Goal: Check status: Check status

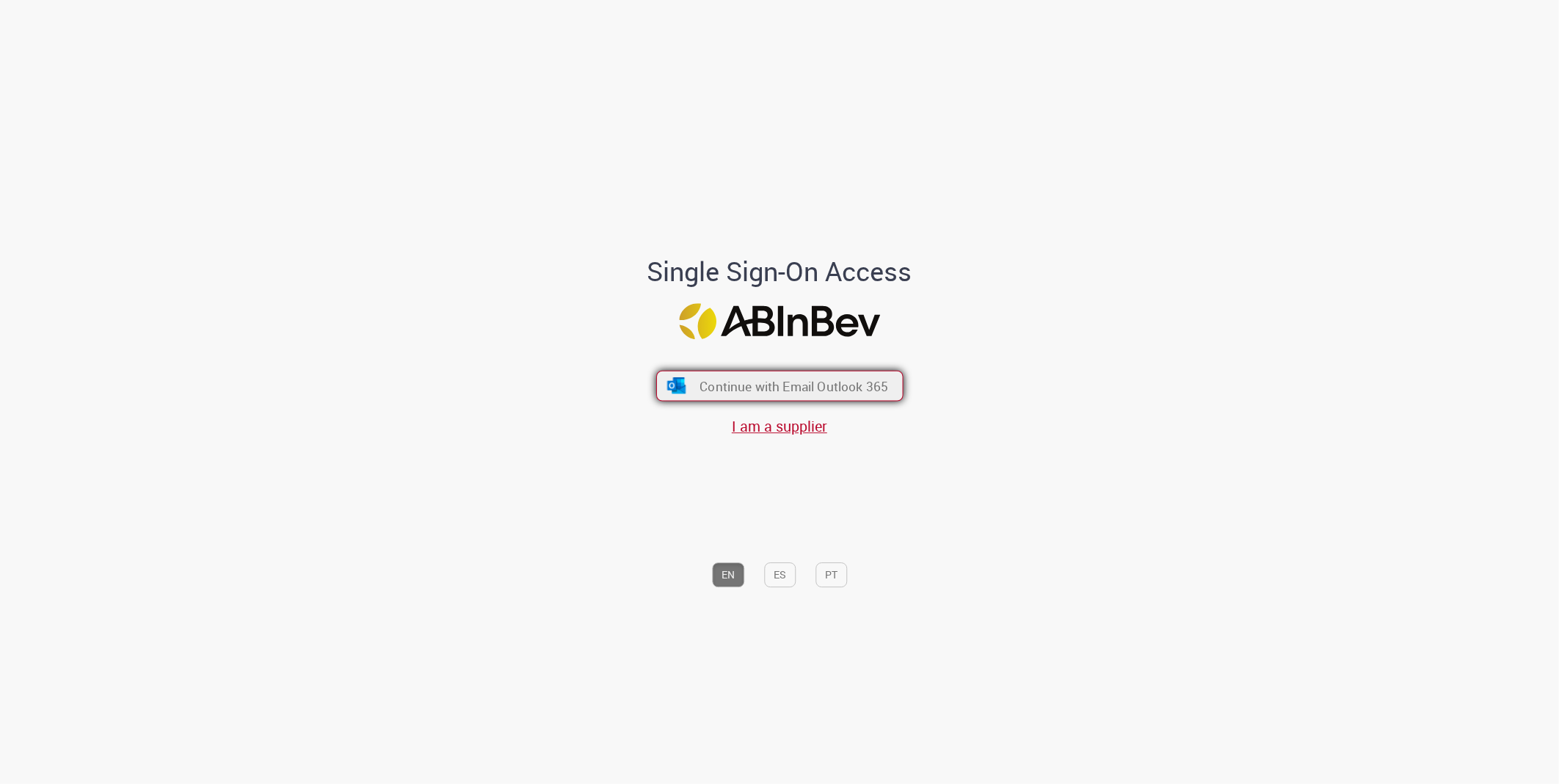
click at [874, 380] on span "Continue with Email Outlook 365" at bounding box center [793, 385] width 189 height 17
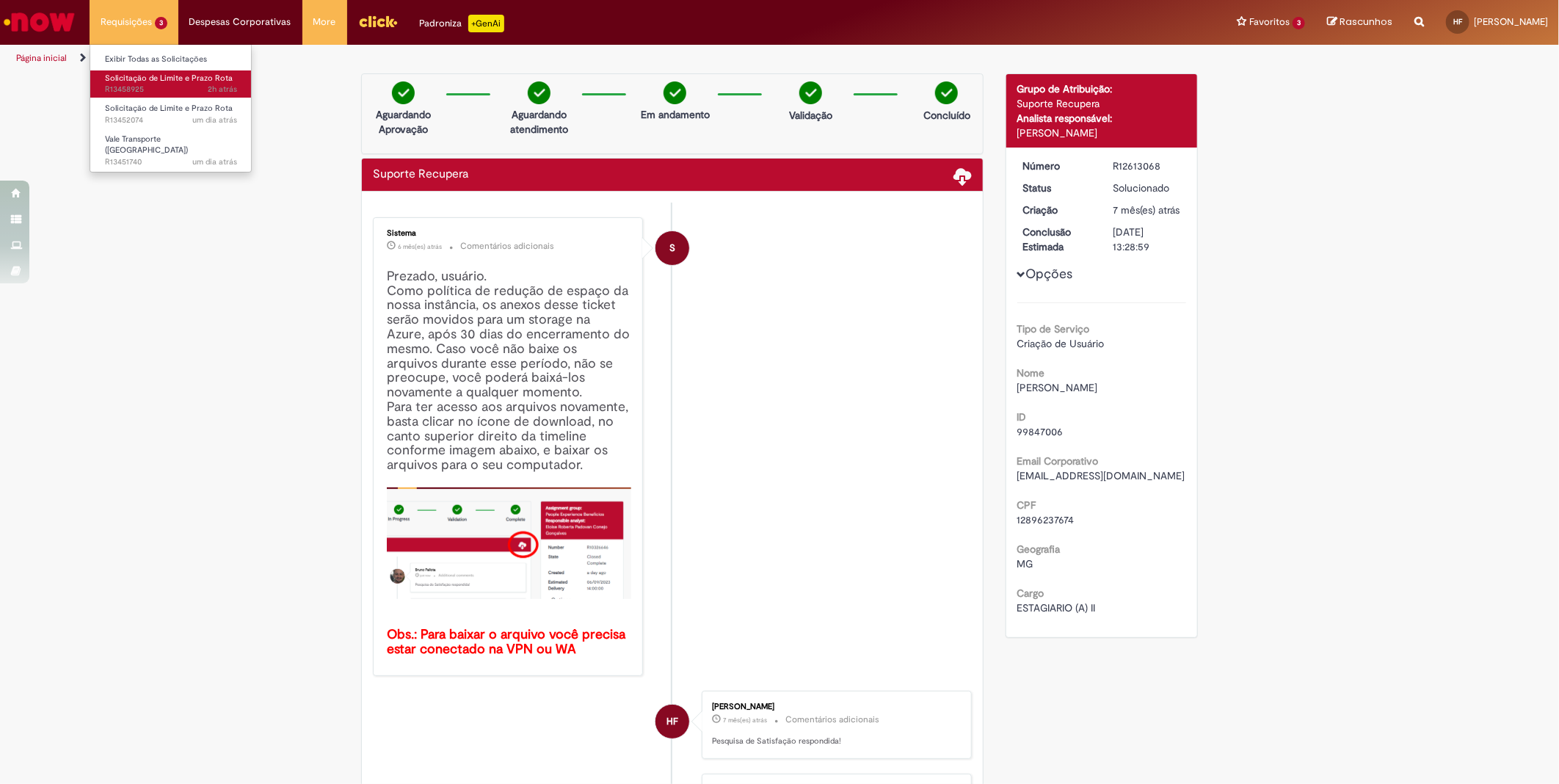
click at [144, 82] on span "Solicitação de Limite e Prazo Rota" at bounding box center [168, 77] width 128 height 11
click at [166, 113] on span "Solicitação de Limite e Prazo Rota" at bounding box center [168, 108] width 128 height 11
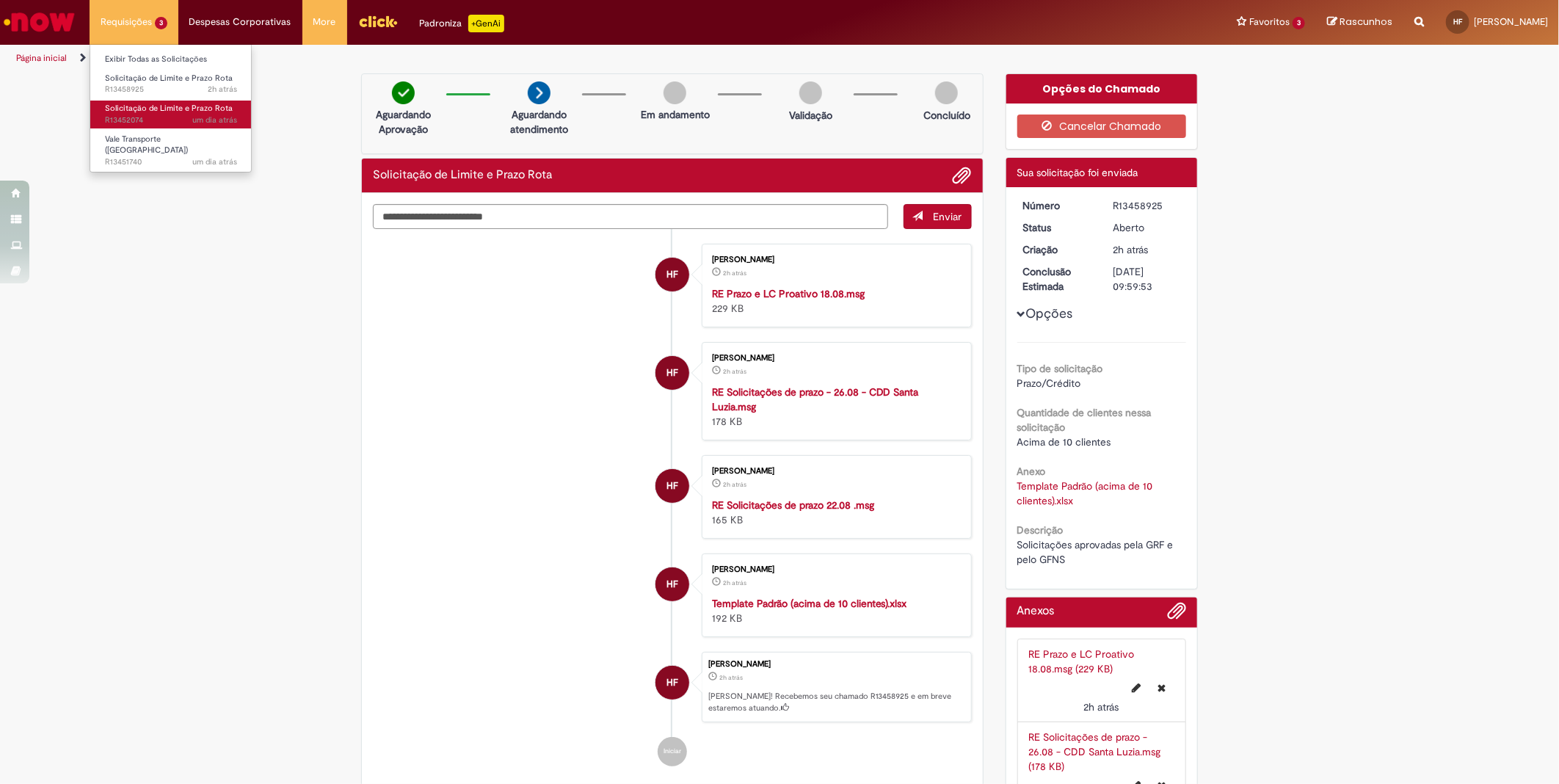
click at [151, 112] on span "Solicitação de Limite e Prazo Rota" at bounding box center [168, 108] width 128 height 11
click at [151, 136] on span "Vale Transporte (VT)" at bounding box center [146, 144] width 83 height 23
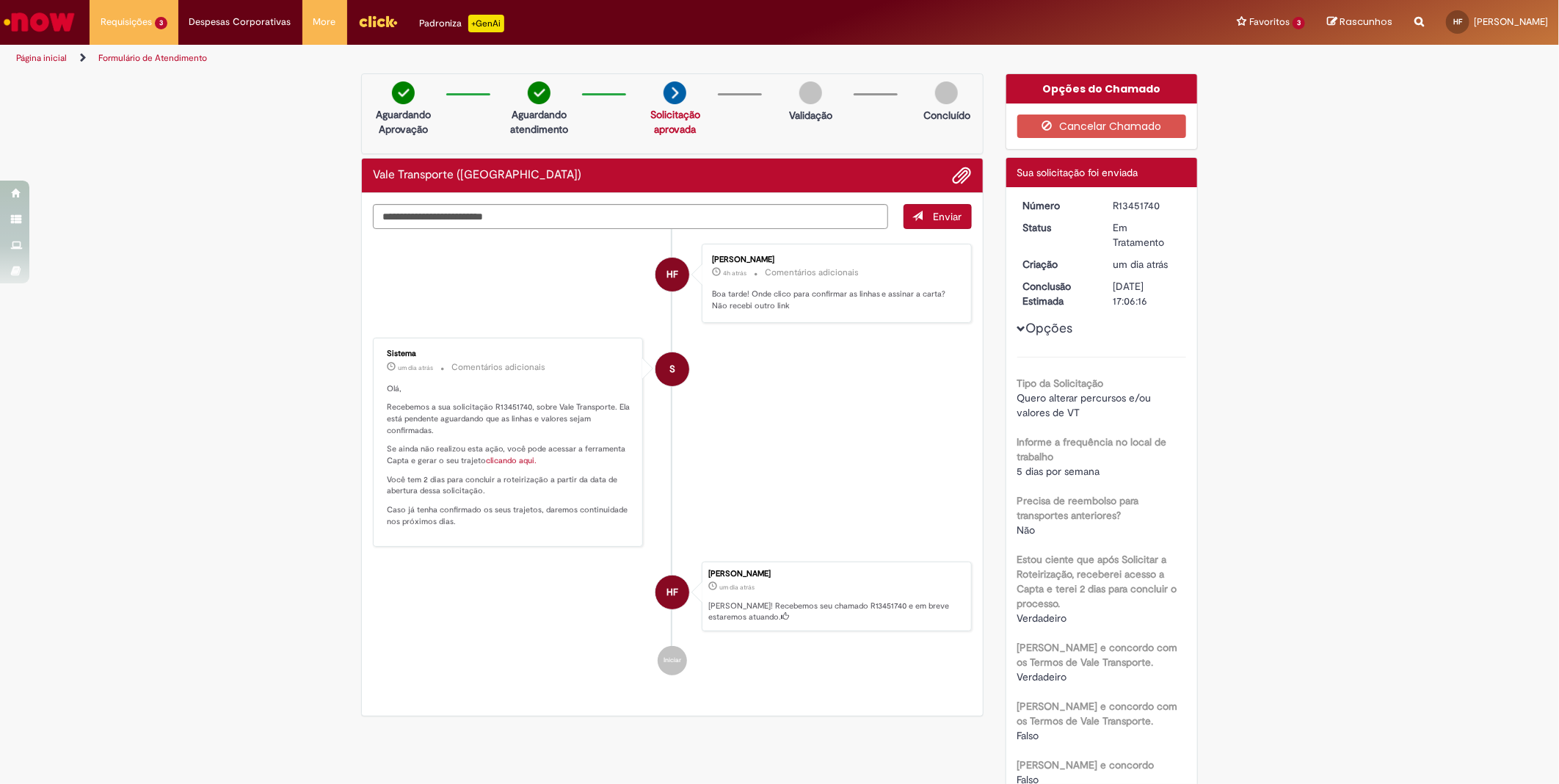
click at [833, 476] on li "S Sistema um dia atrás um dia atrás Comentários adicionais Olá, Recebemos a sua…" at bounding box center [673, 441] width 599 height 209
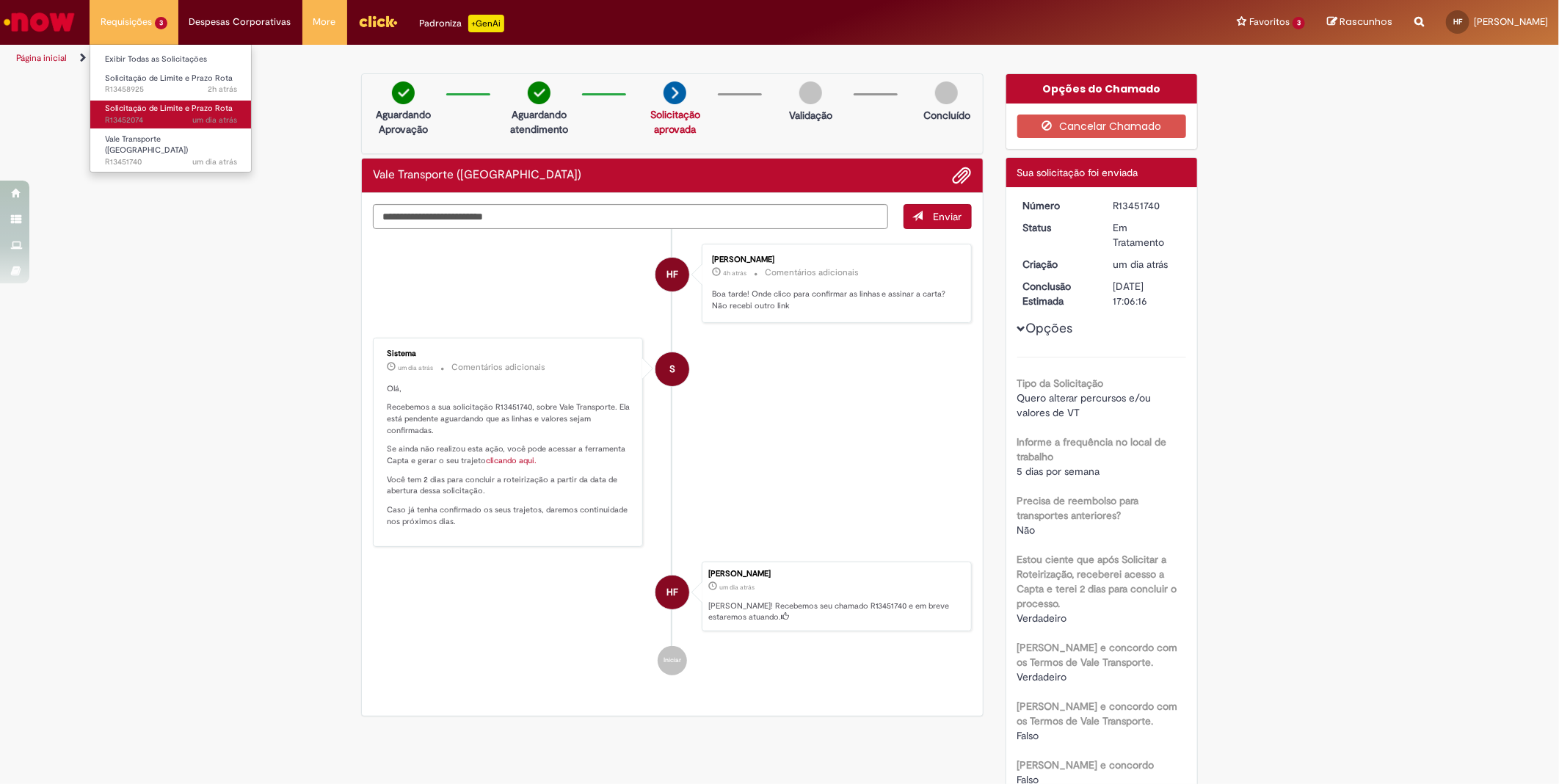
click at [143, 109] on span "Solicitação de Limite e Prazo Rota" at bounding box center [168, 108] width 128 height 11
